Goal: Navigation & Orientation: Find specific page/section

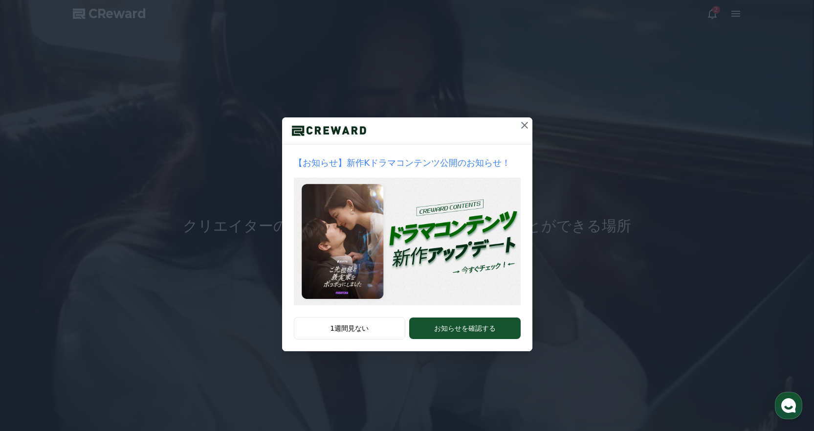
click at [525, 135] on div at bounding box center [525, 130] width 16 height 26
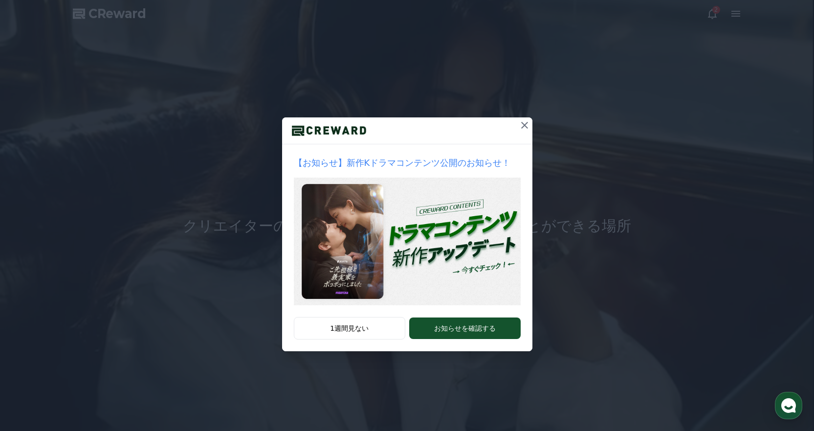
click at [525, 128] on icon at bounding box center [525, 125] width 12 height 12
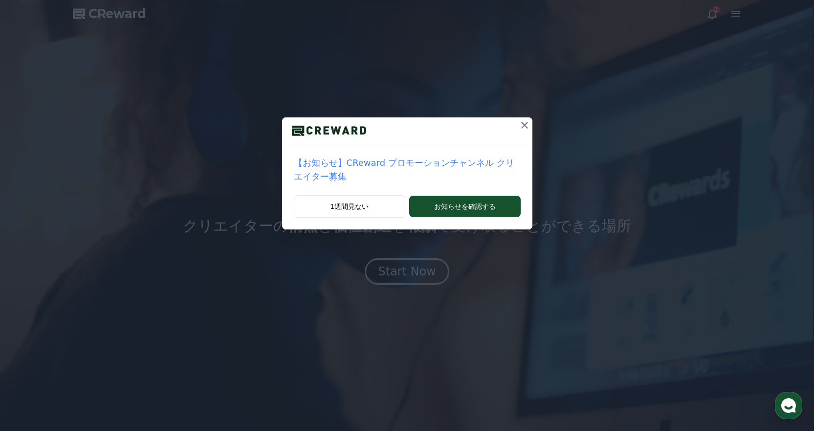
click at [521, 125] on icon at bounding box center [524, 125] width 7 height 7
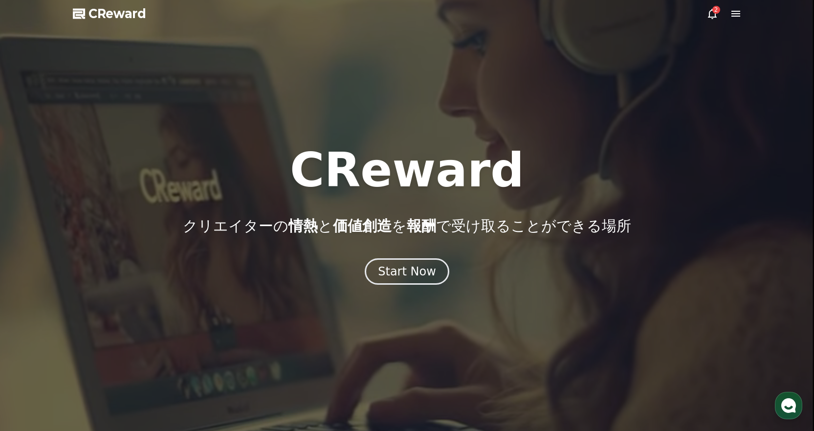
click at [718, 14] on div "2" at bounding box center [723, 14] width 35 height 12
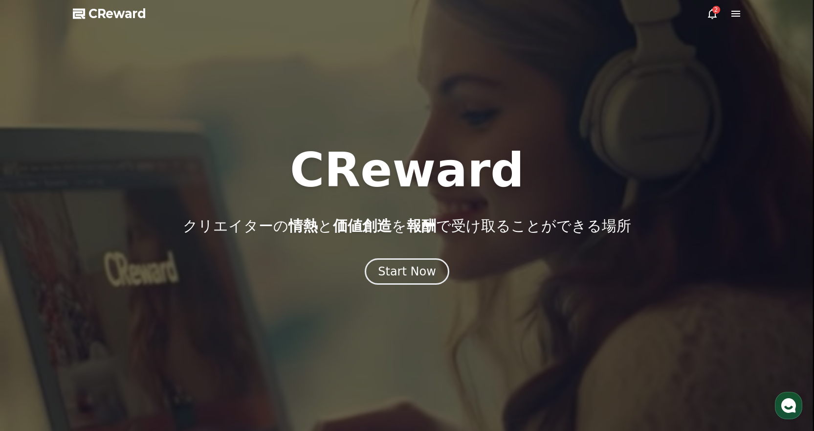
click at [715, 15] on icon at bounding box center [712, 14] width 9 height 10
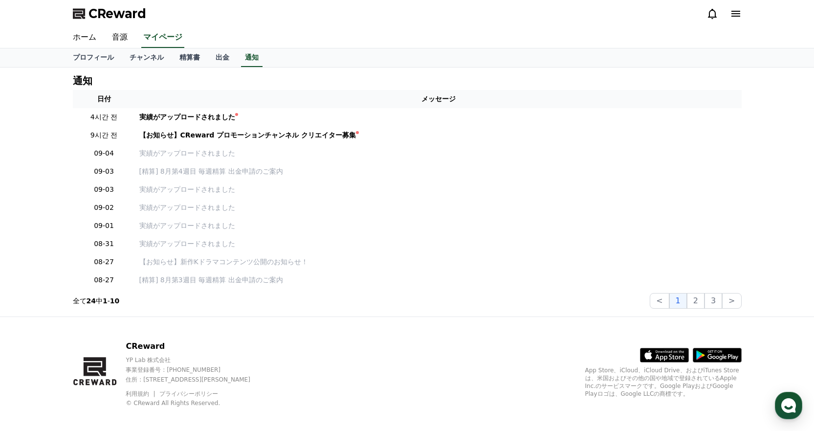
click at [732, 15] on icon at bounding box center [736, 14] width 12 height 12
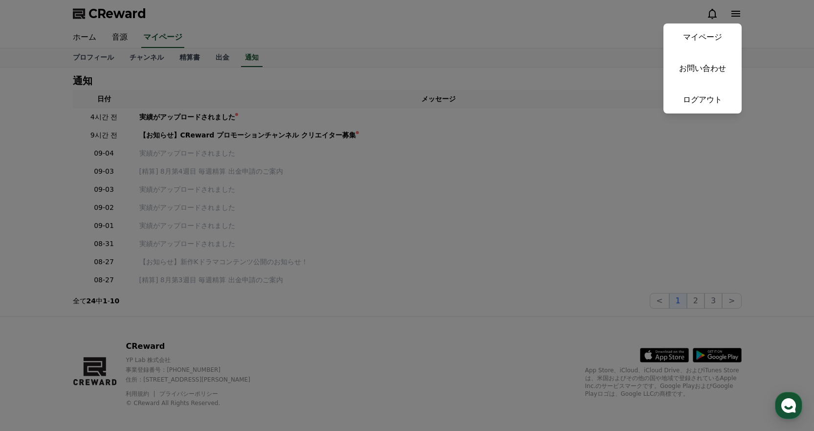
click at [264, 81] on button "close" at bounding box center [407, 215] width 814 height 431
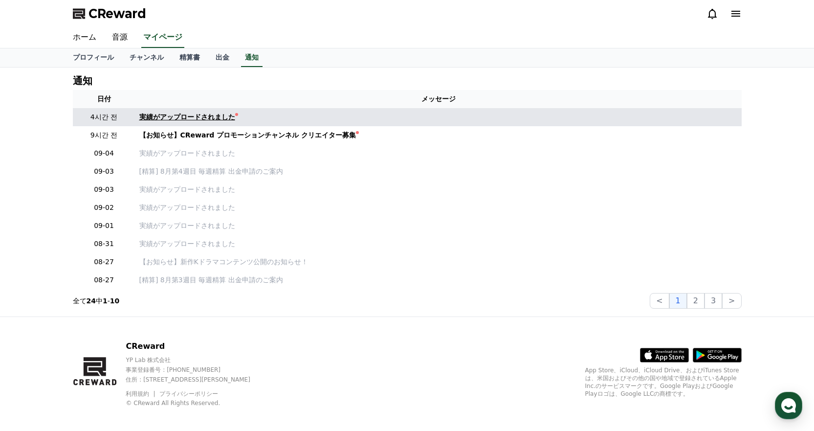
click at [175, 112] on div "実績がアップロードされました" at bounding box center [187, 117] width 96 height 10
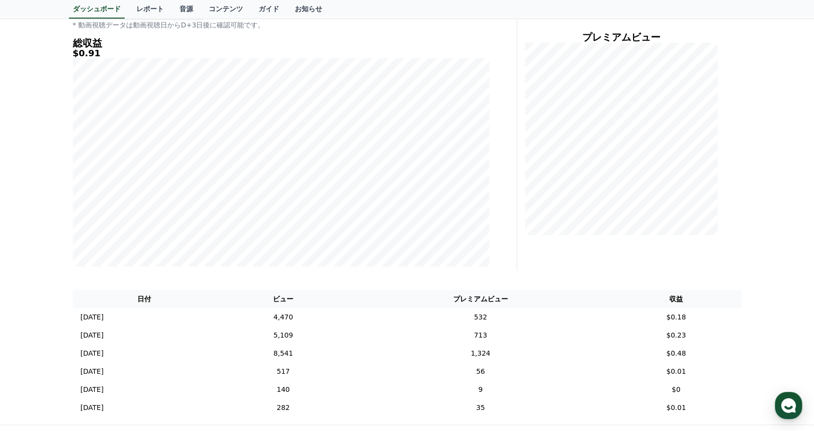
scroll to position [147, 0]
